Goal: Task Accomplishment & Management: Complete application form

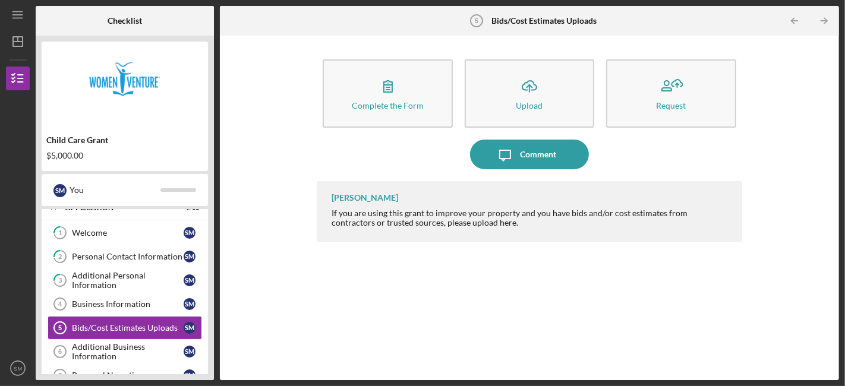
scroll to position [12, 0]
click at [143, 305] on div "Business Information" at bounding box center [128, 305] width 112 height 10
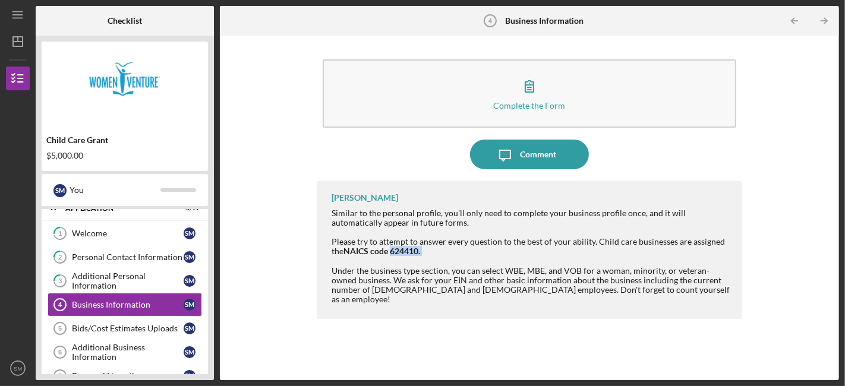
drag, startPoint x: 390, startPoint y: 252, endPoint x: 431, endPoint y: 254, distance: 40.4
click at [431, 254] on div "Similar to the personal profile, you'll only need to complete your business pro…" at bounding box center [530, 256] width 398 height 96
copy div "624410."
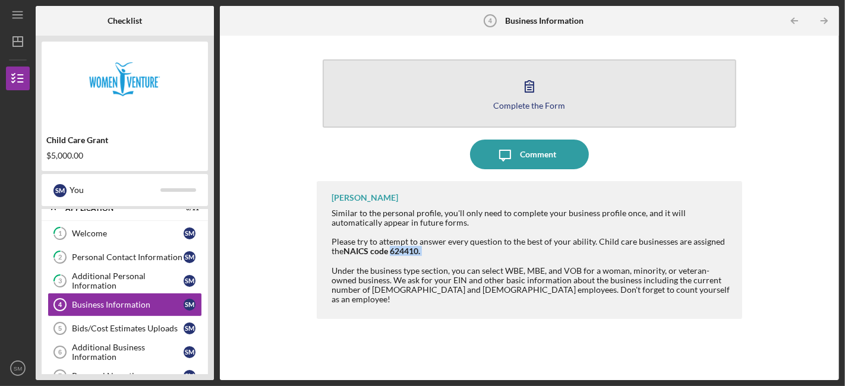
click at [533, 90] on icon "button" at bounding box center [529, 86] width 30 height 30
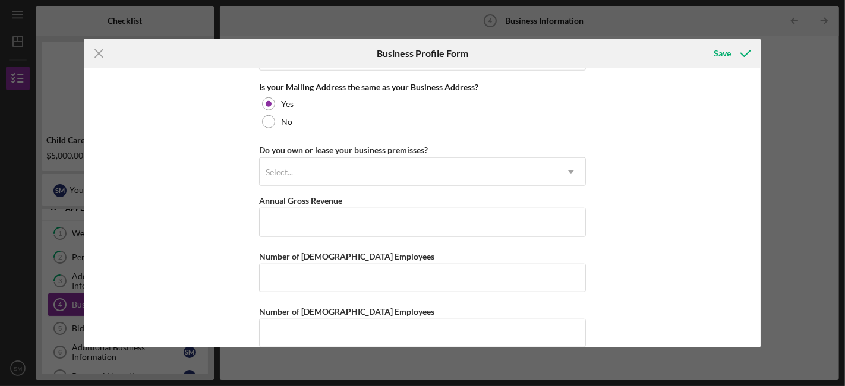
scroll to position [930, 0]
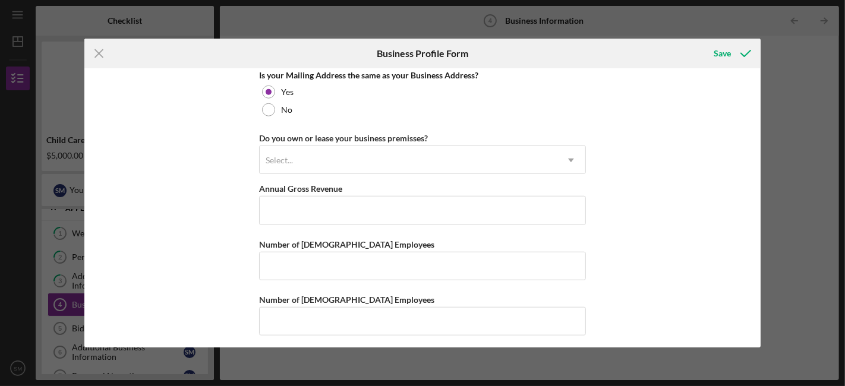
click at [813, 89] on div "Icon/Menu Close Business Profile Form Save Business Name DBA Business Start Dat…" at bounding box center [422, 193] width 845 height 386
click at [90, 55] on icon "Icon/Menu Close" at bounding box center [99, 54] width 30 height 30
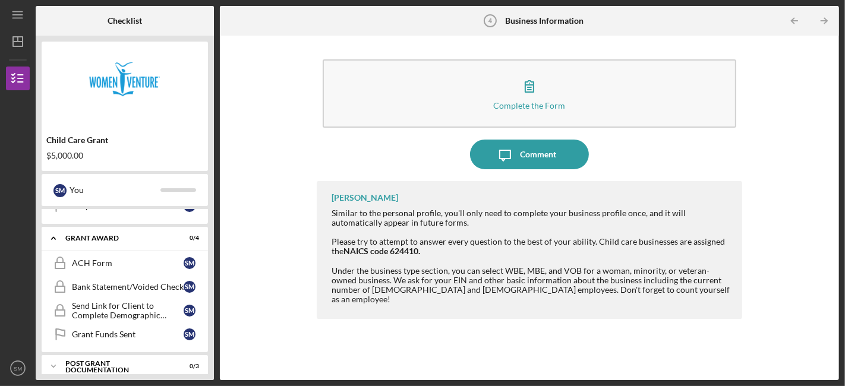
scroll to position [282, 0]
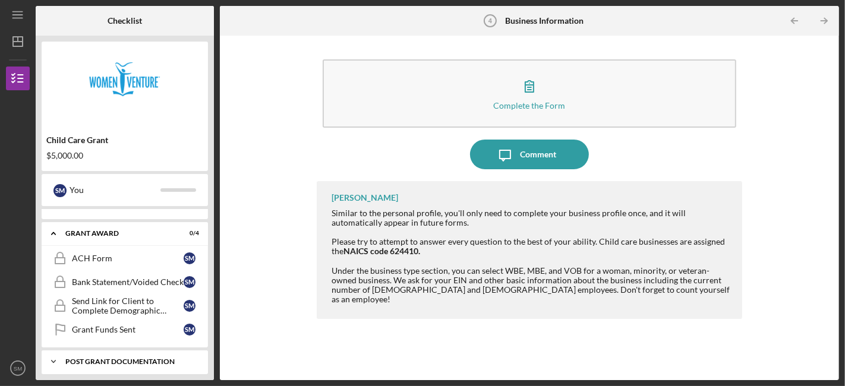
click at [50, 355] on icon "Icon/Expander" at bounding box center [54, 362] width 24 height 24
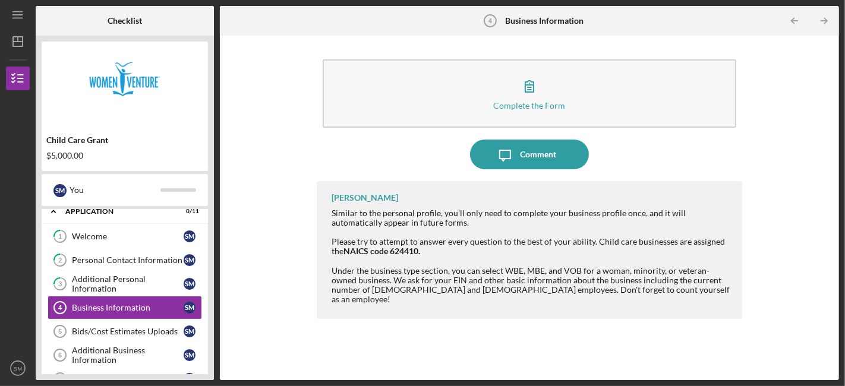
scroll to position [0, 0]
